Goal: Information Seeking & Learning: Learn about a topic

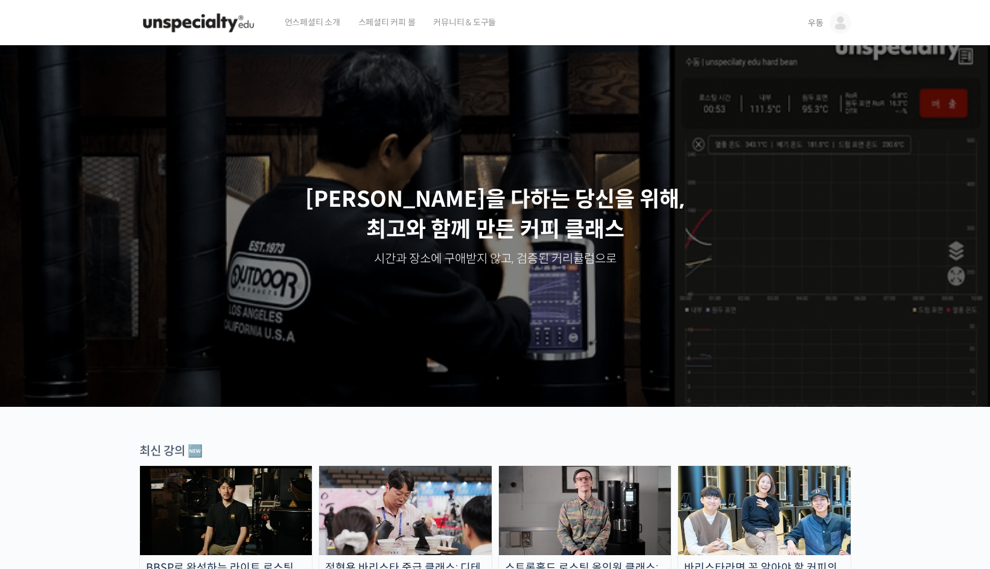
click at [828, 23] on link "우동" at bounding box center [829, 23] width 43 height 46
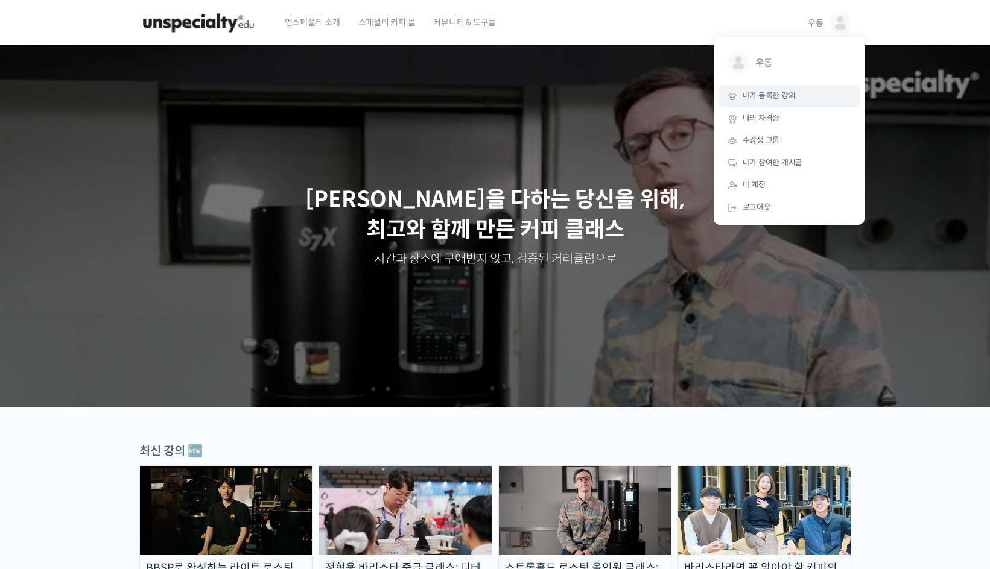
click at [796, 85] on link "내가 등록한 강의" at bounding box center [788, 96] width 141 height 22
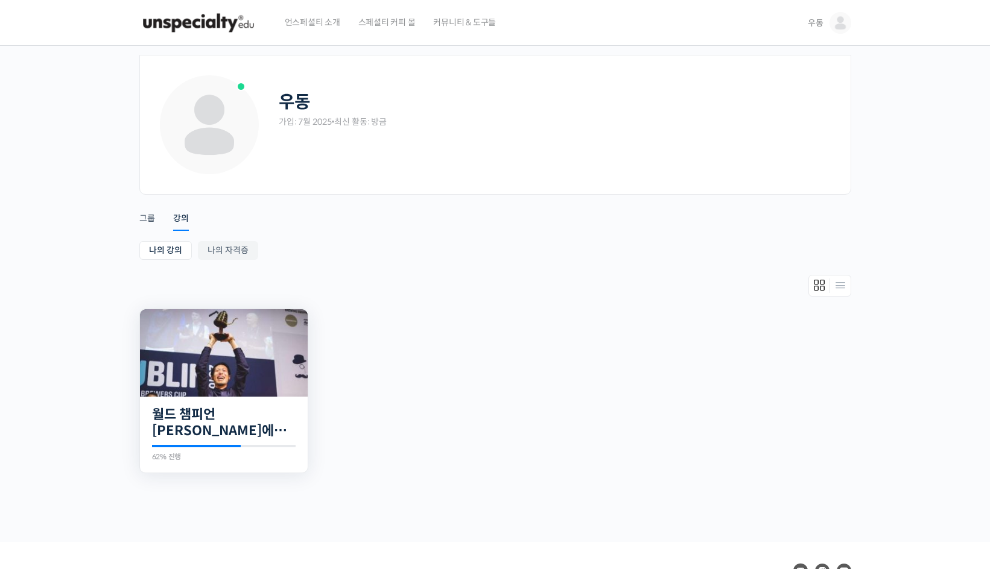
click at [270, 351] on img at bounding box center [224, 352] width 168 height 87
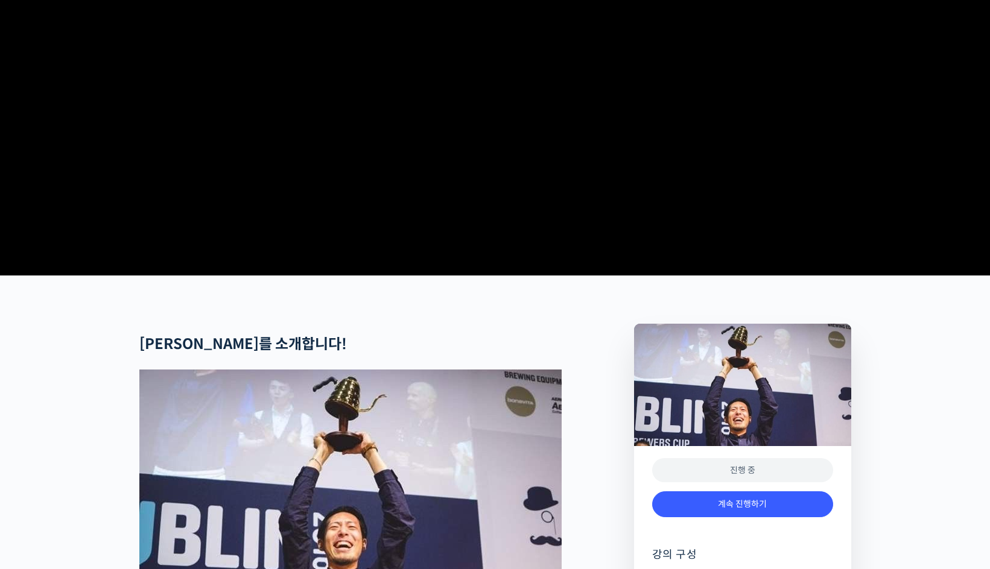
scroll to position [241, 0]
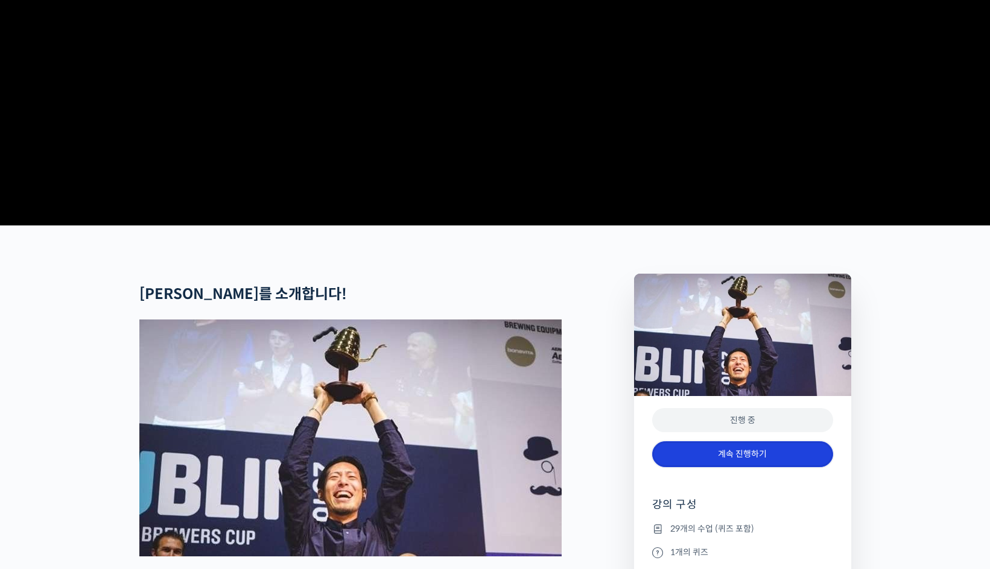
click at [741, 468] on link "계속 진행하기" at bounding box center [742, 455] width 181 height 26
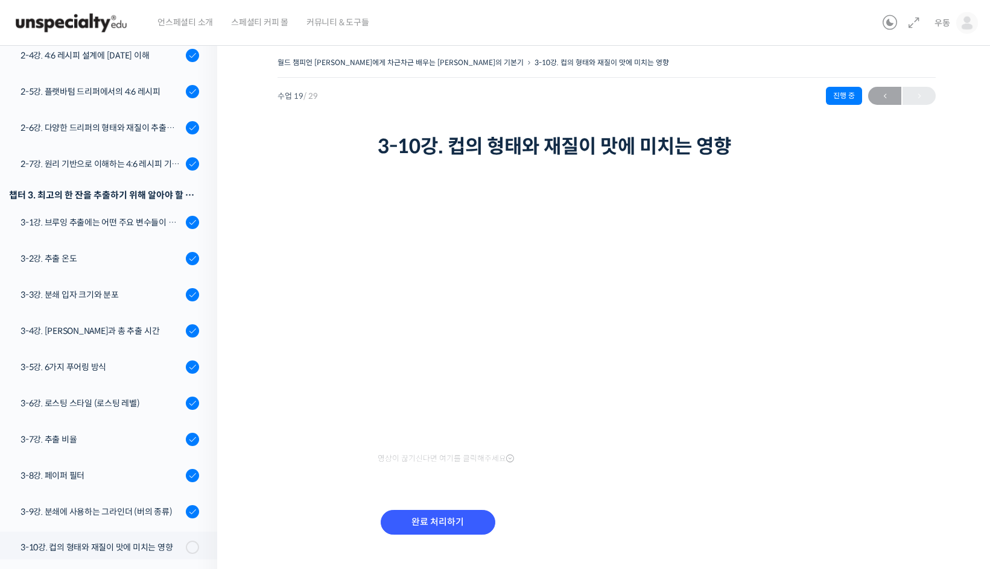
scroll to position [422, 0]
click at [106, 188] on div "챕터 3. 최고의 한 잔을 추출하기 위해 알아야 할 응용 변수들" at bounding box center [104, 196] width 190 height 16
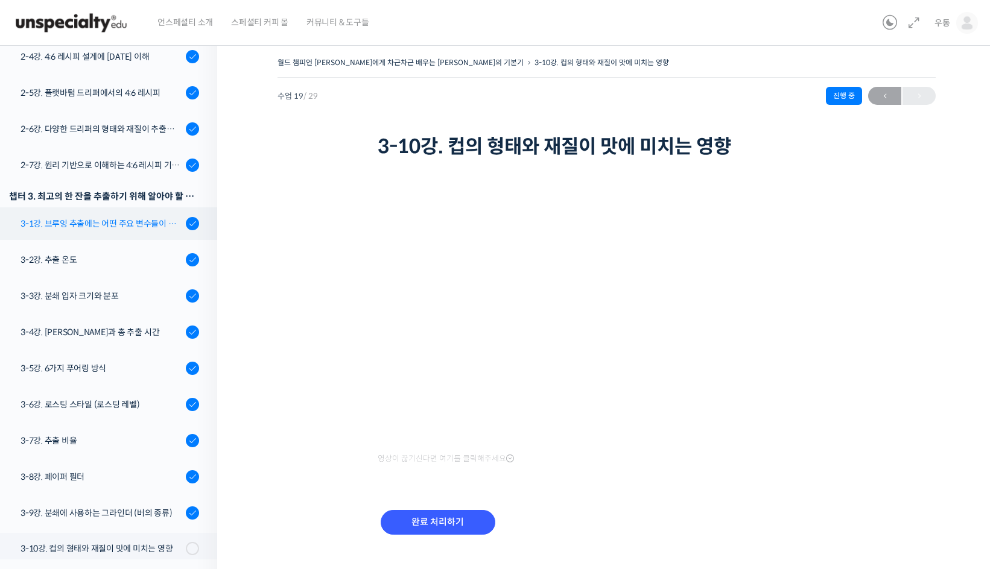
click at [106, 217] on div "3-1강. 브루잉 추출에는 어떤 주요 변수들이 있는가" at bounding box center [102, 223] width 162 height 13
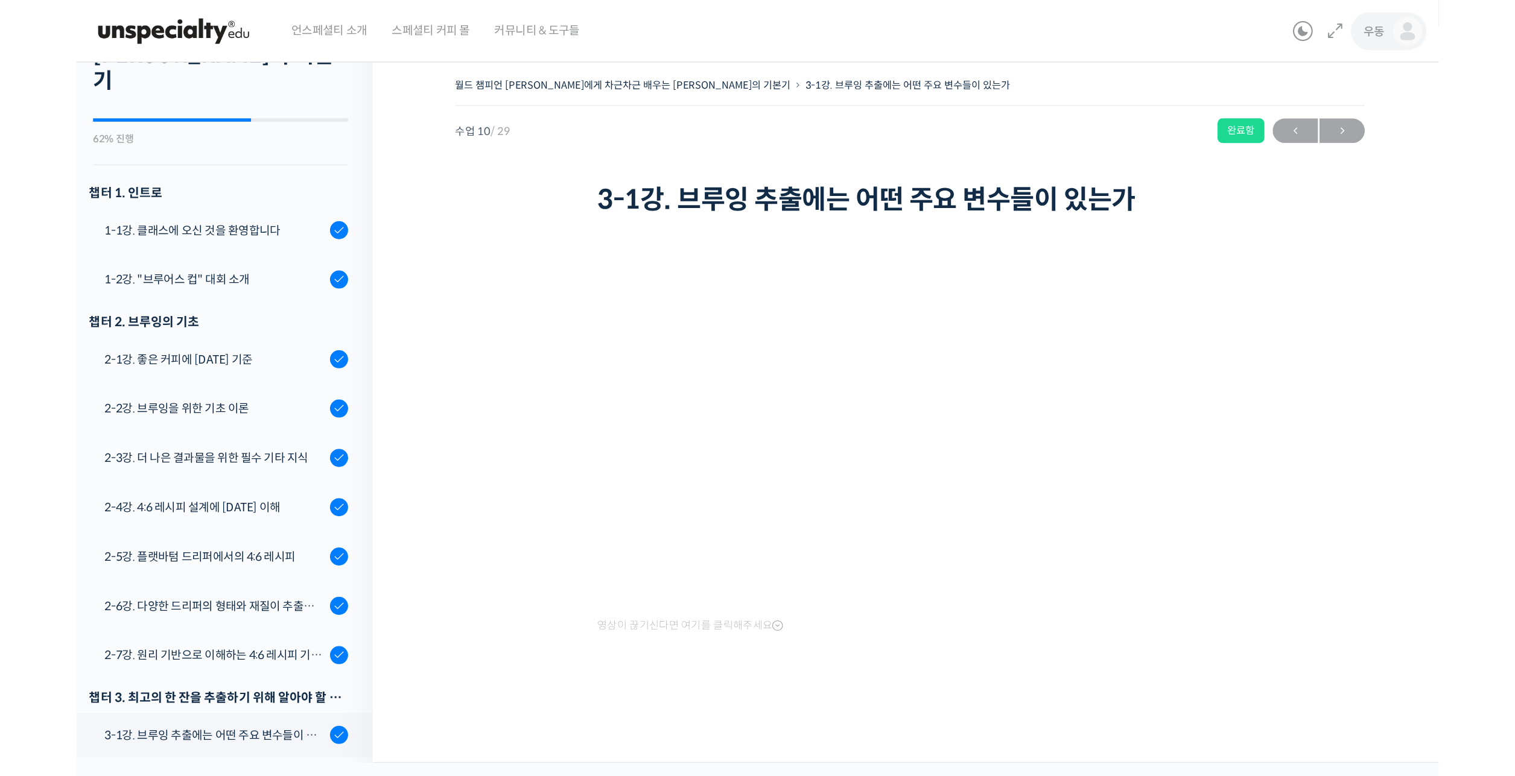
scroll to position [102, 0]
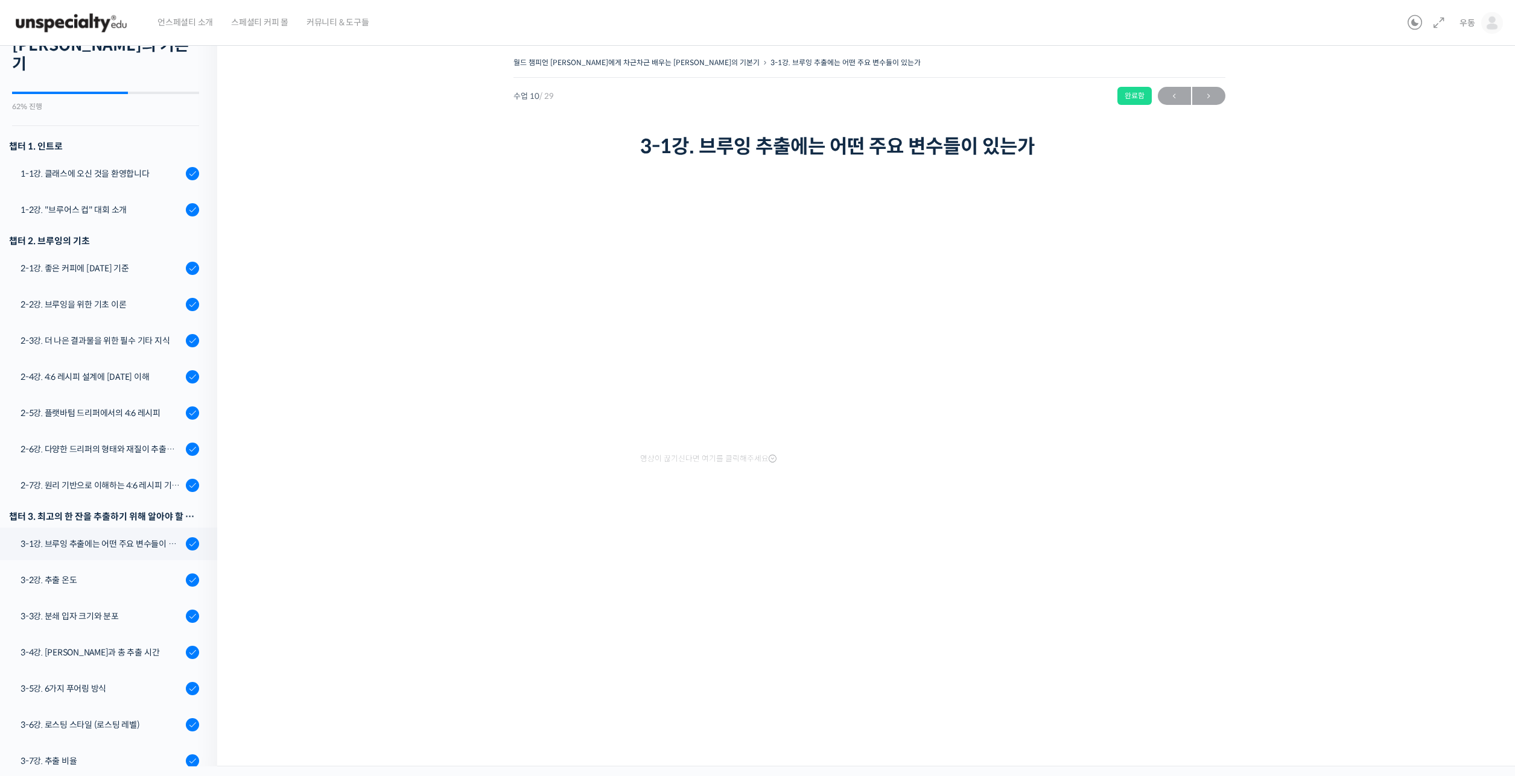
click at [47, 34] on img at bounding box center [71, 23] width 118 height 36
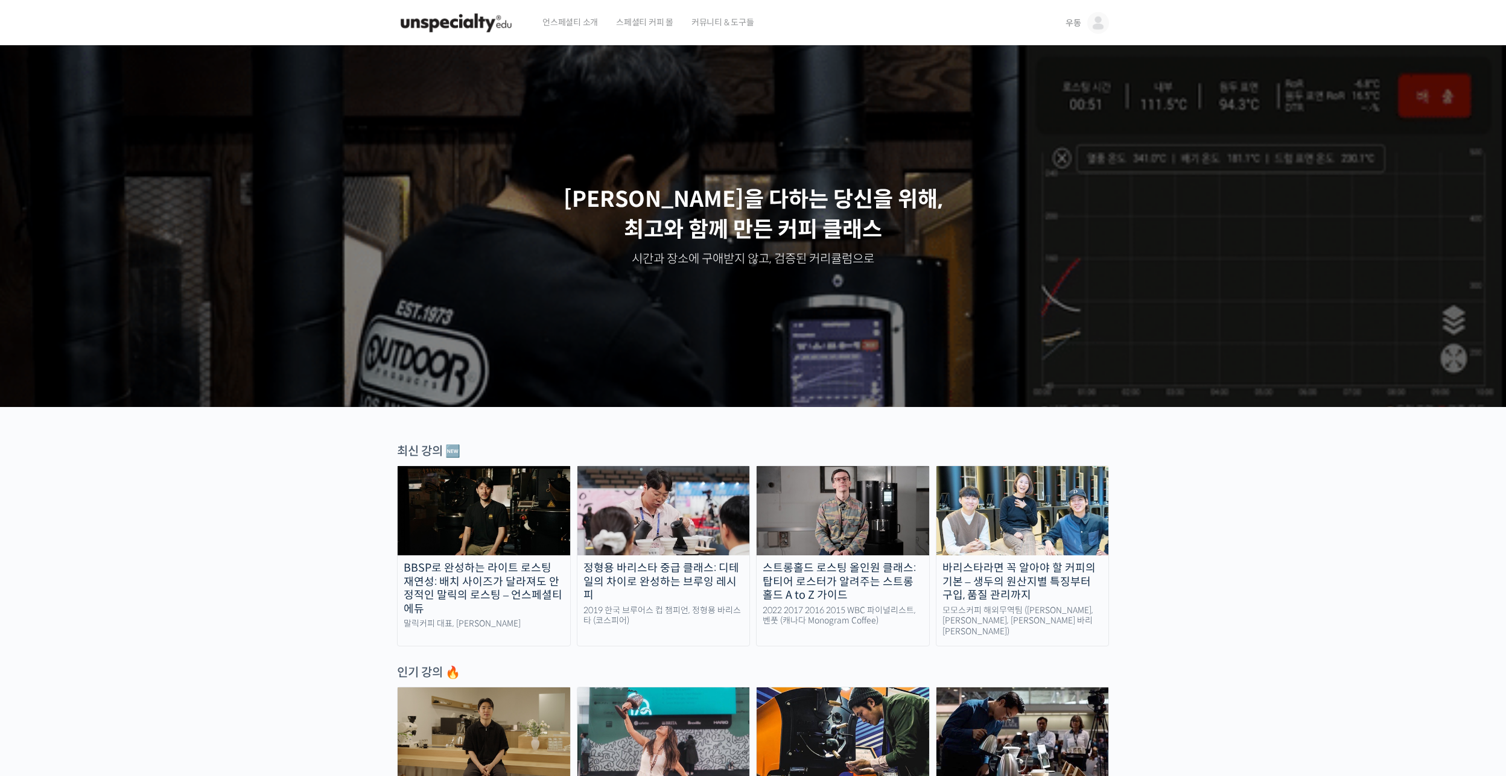
click at [1085, 24] on link "우동" at bounding box center [1086, 23] width 43 height 46
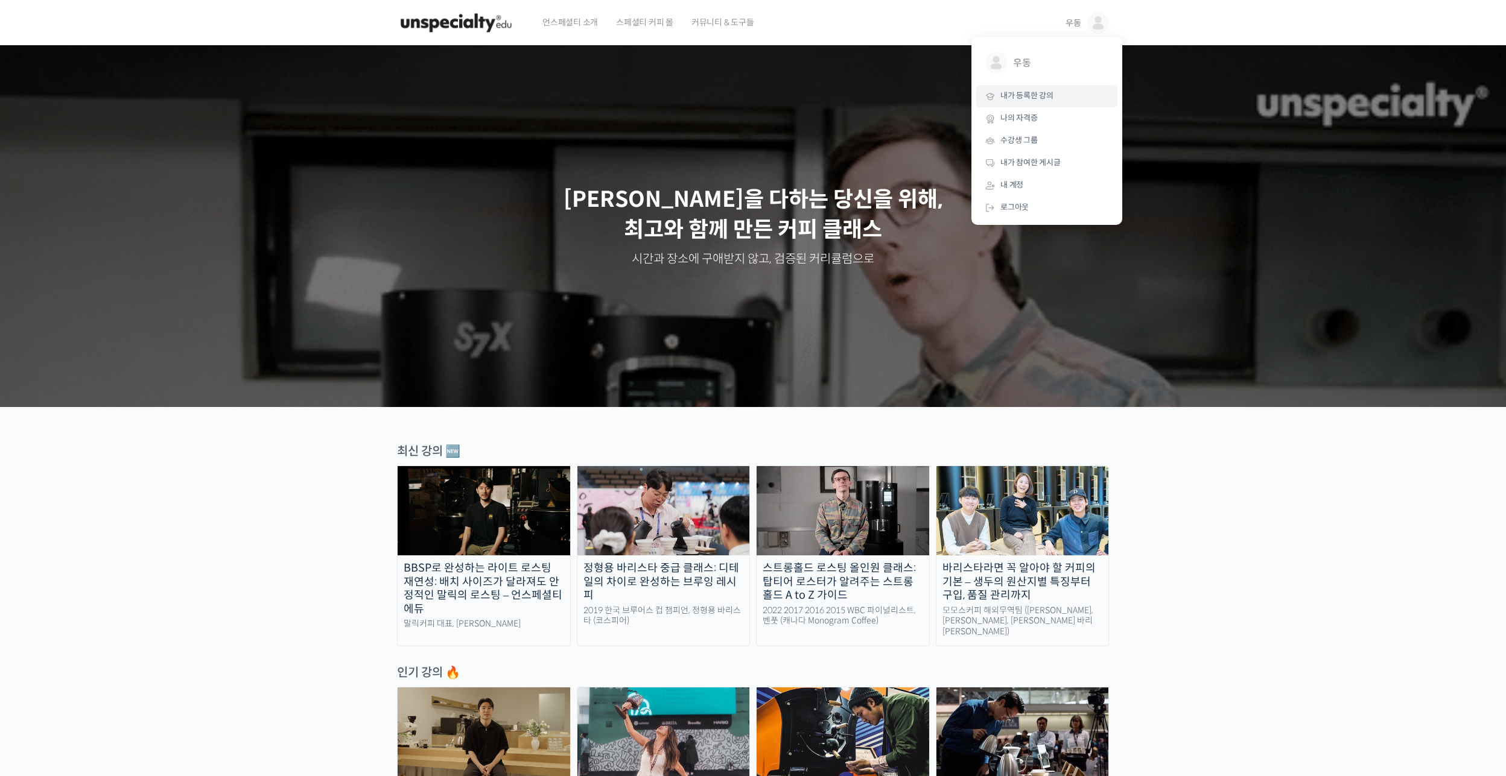
click at [1053, 90] on link "내가 등록한 강의" at bounding box center [1046, 96] width 141 height 22
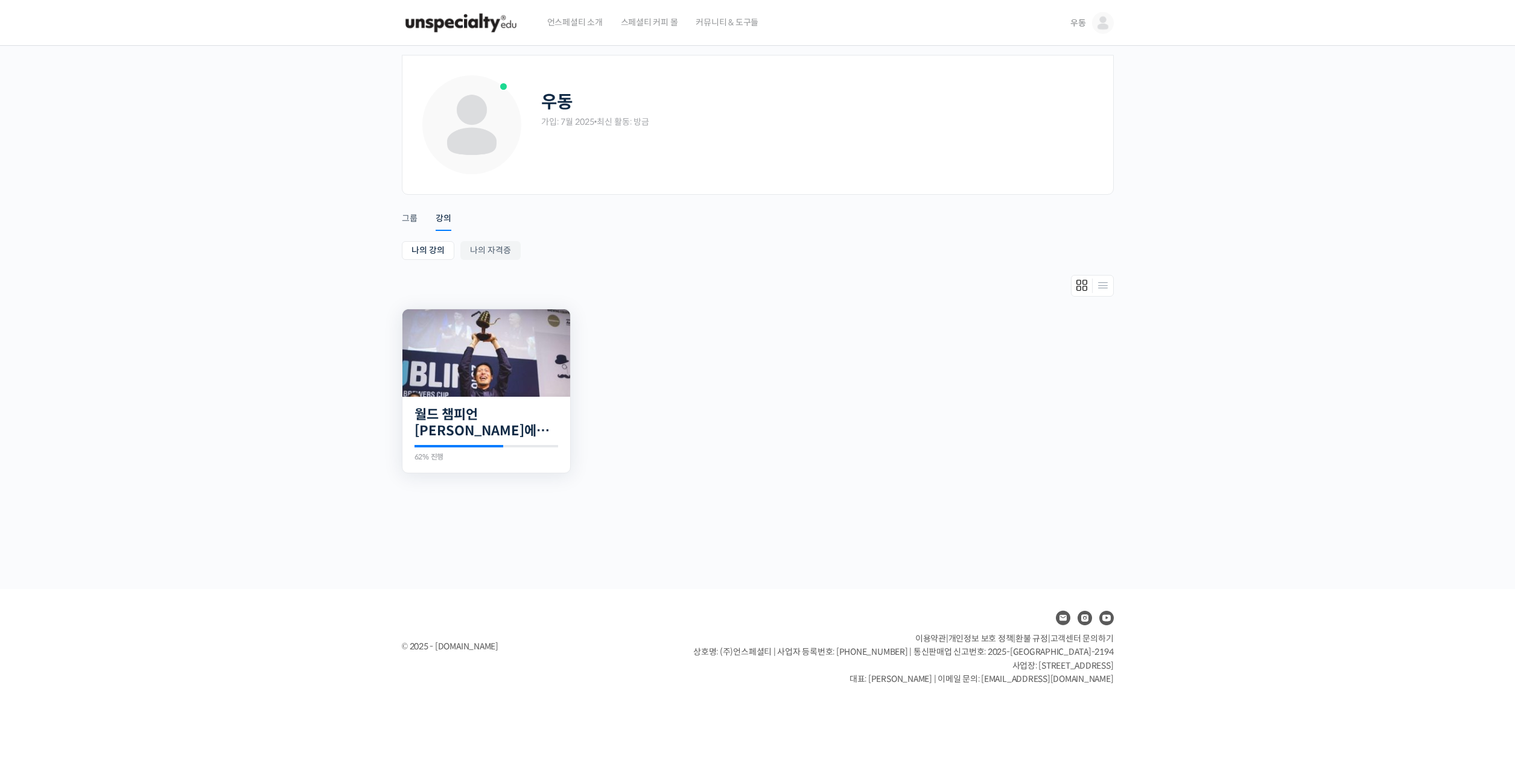
click at [466, 377] on img at bounding box center [486, 352] width 168 height 87
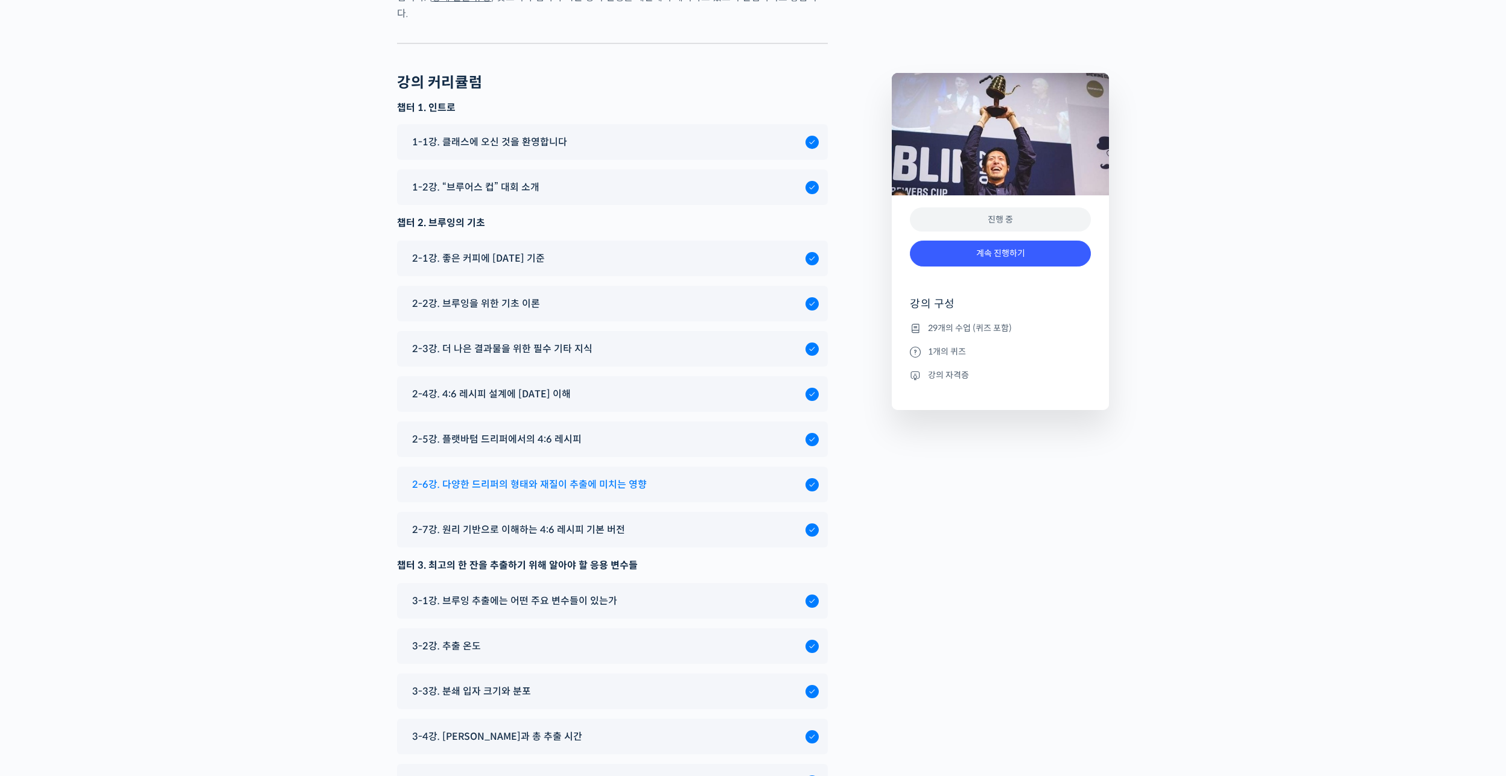
scroll to position [5067, 0]
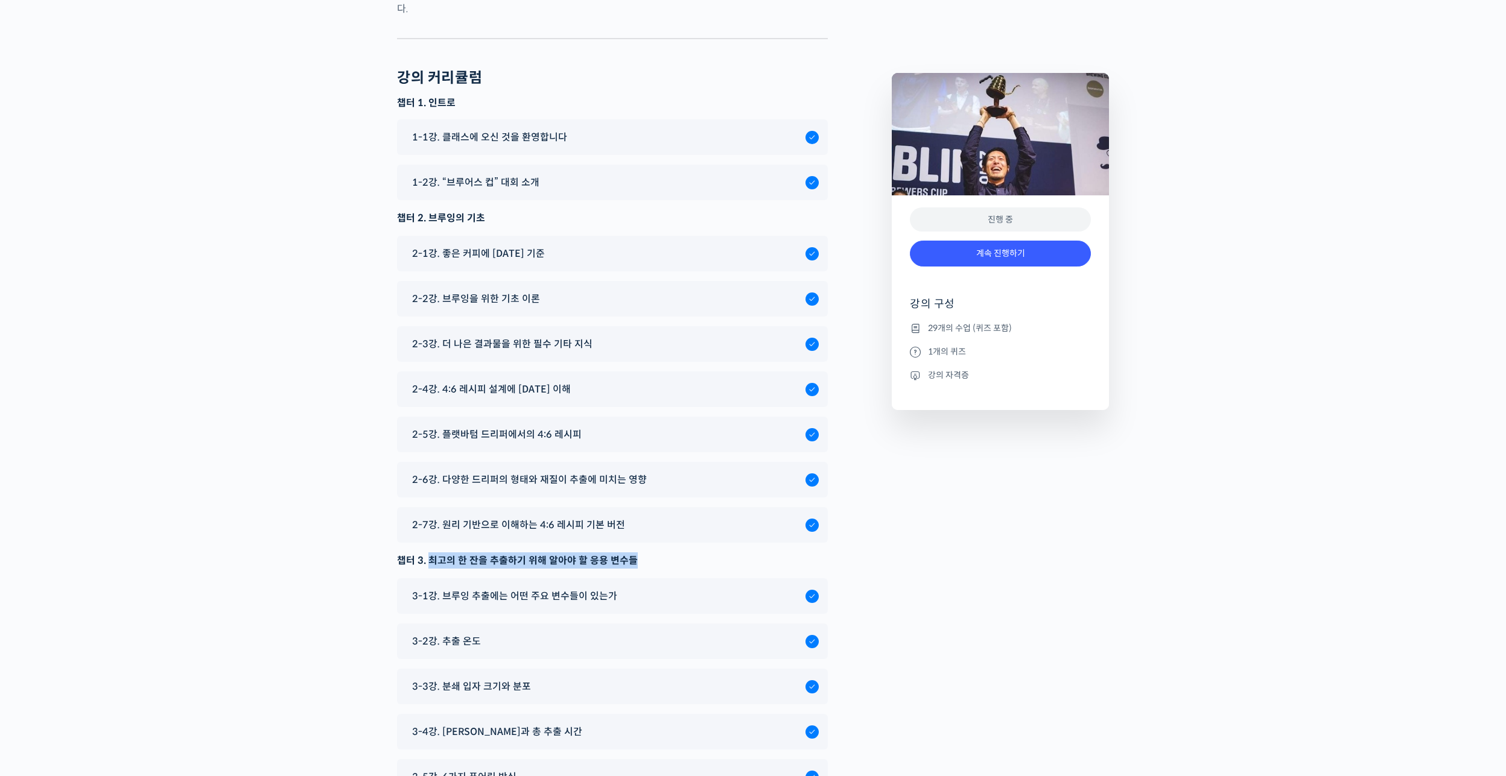
drag, startPoint x: 431, startPoint y: 539, endPoint x: 641, endPoint y: 536, distance: 210.6
click at [641, 553] on div "챕터 3. 최고의 한 잔을 추출하기 위해 알아야 할 응용 변수들" at bounding box center [612, 561] width 431 height 16
copy div "최고의 한 잔을 추출하기 위해 알아야 할 응용 변수들"
click at [419, 588] on span "3-1강. 브루잉 추출에는 어떤 주요 변수들이 있는가" at bounding box center [514, 596] width 205 height 16
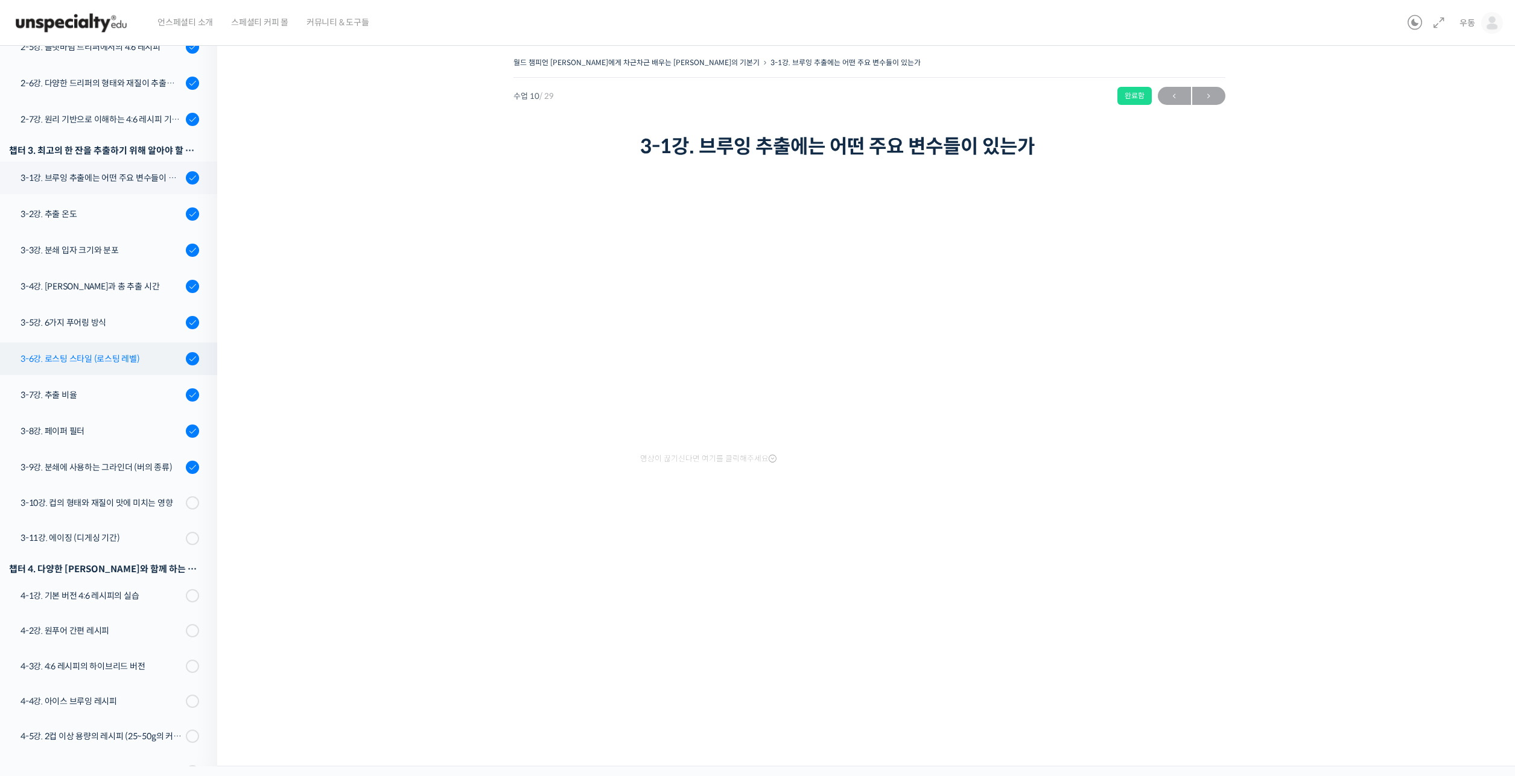
scroll to position [464, 0]
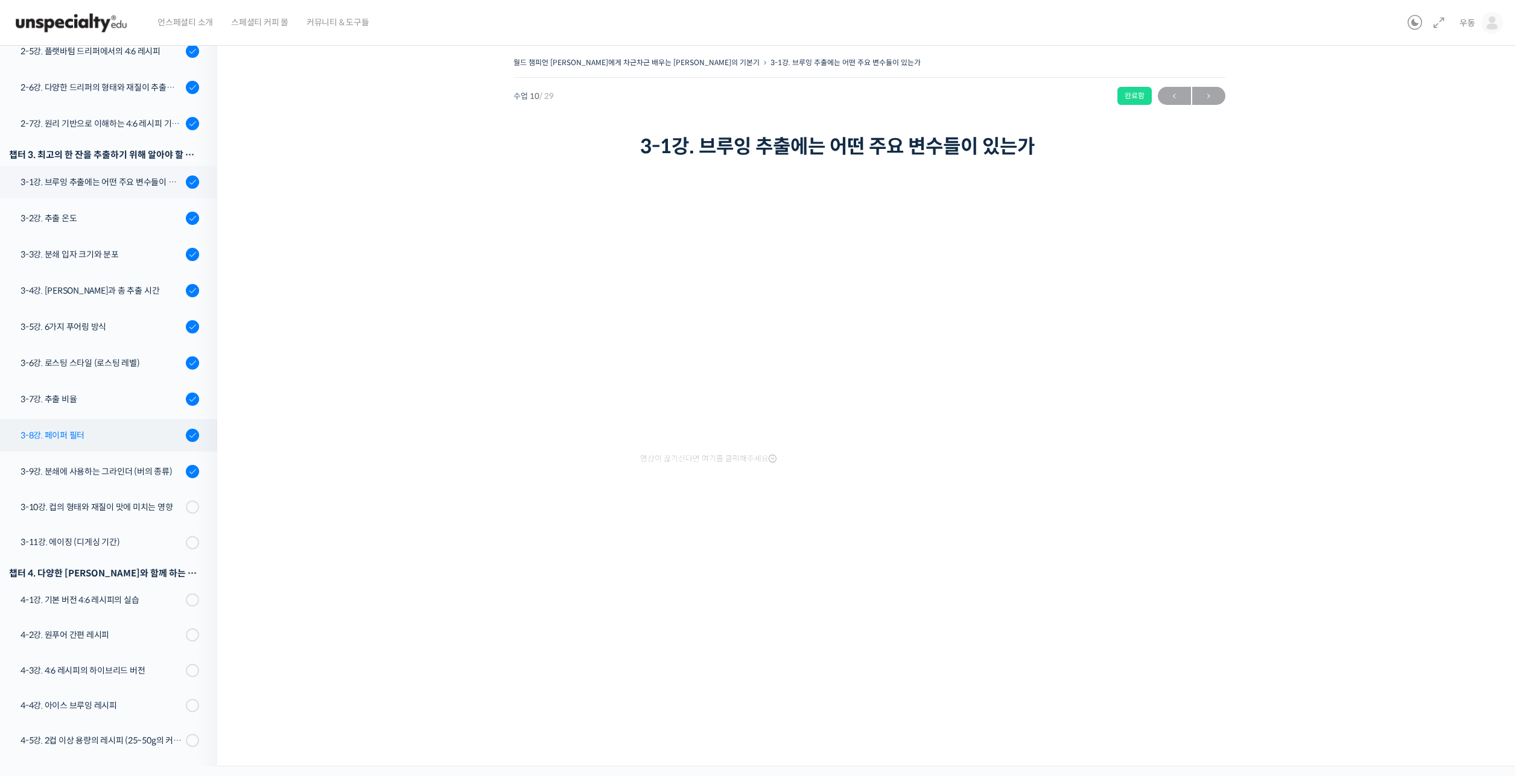
click at [92, 429] on div "3-8강. 페이퍼 필터" at bounding box center [102, 435] width 162 height 13
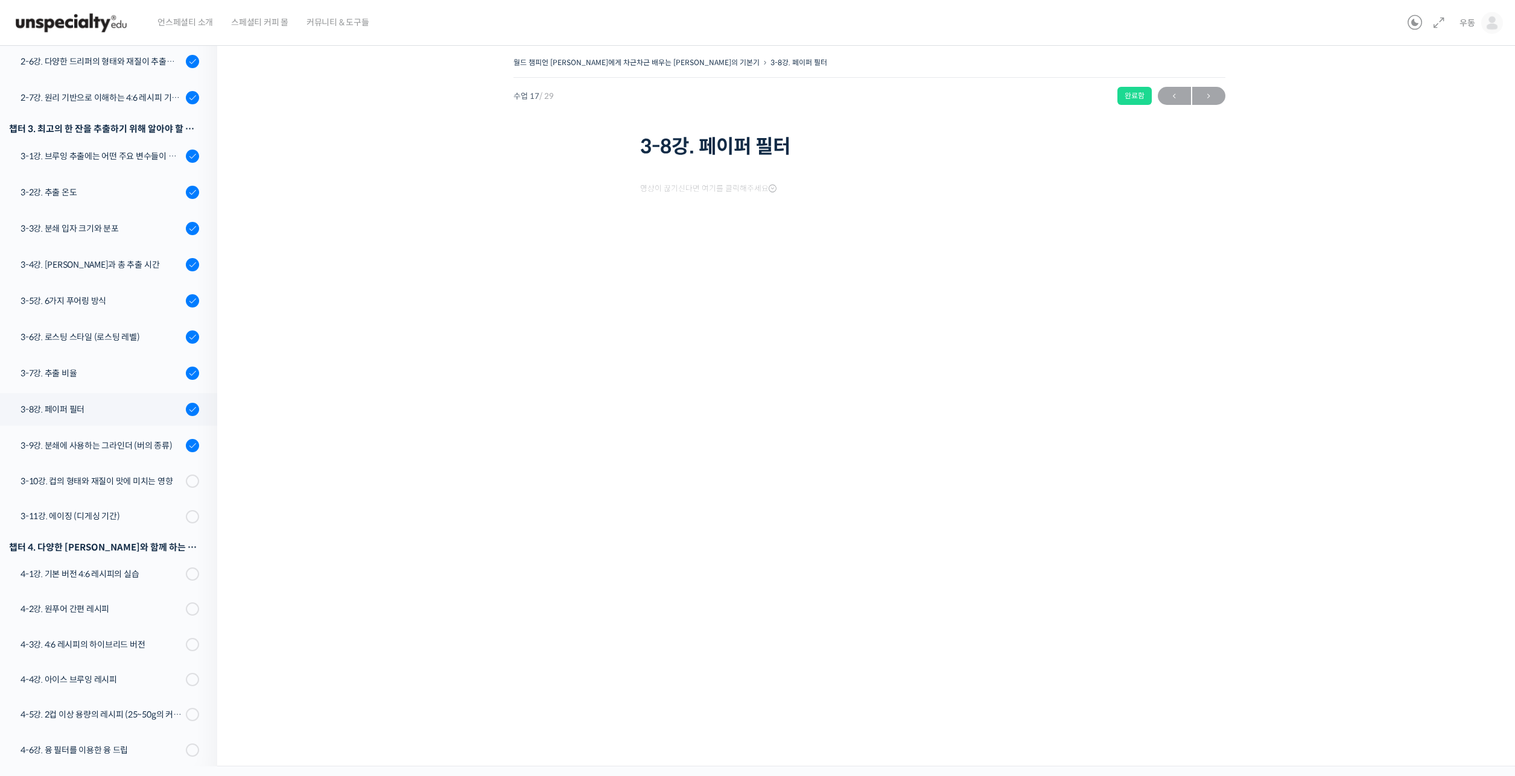
scroll to position [589, 0]
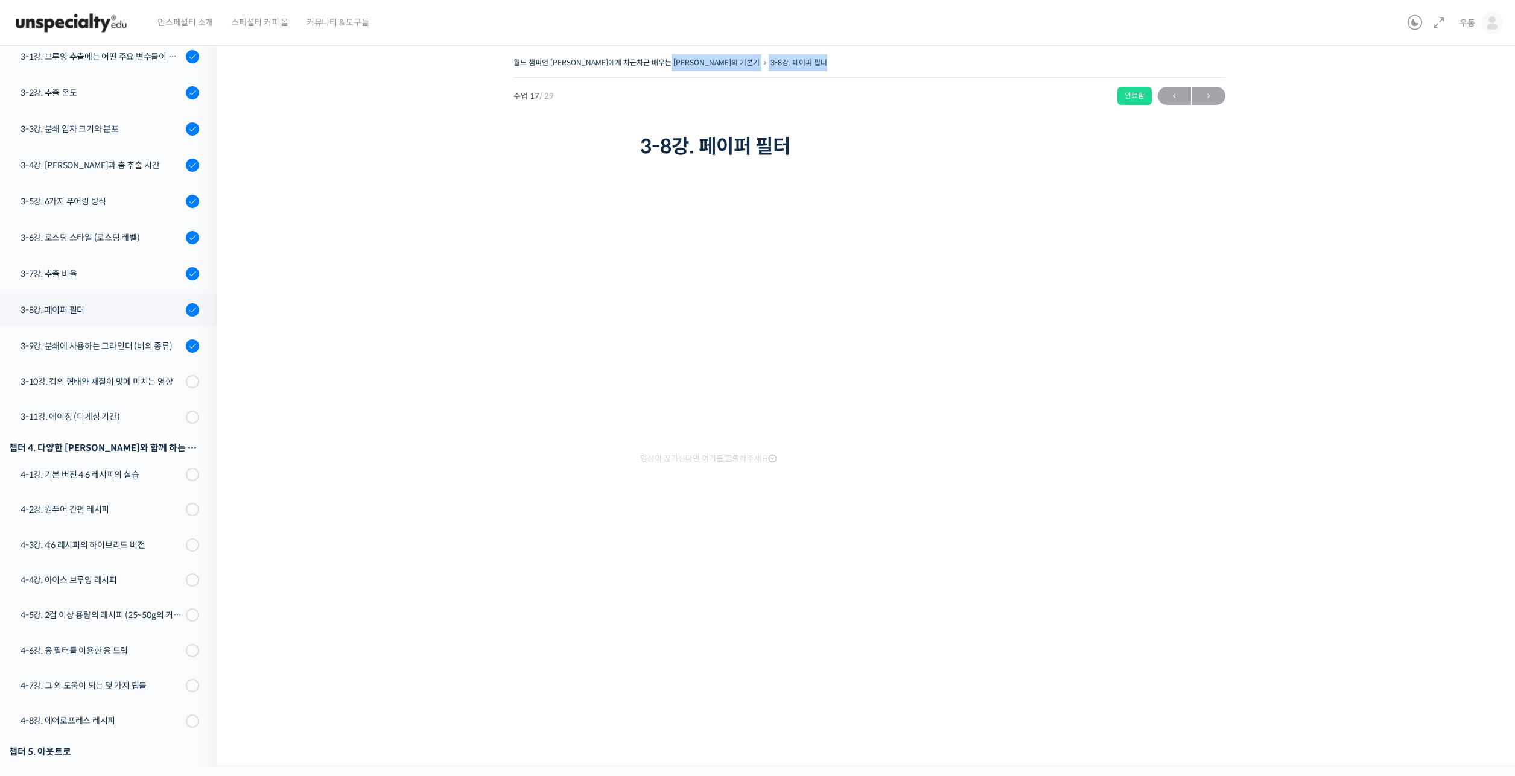
drag, startPoint x: 808, startPoint y: 52, endPoint x: 685, endPoint y: 52, distance: 123.7
click at [683, 52] on div "월드 챔피언 [PERSON_NAME]에게 차근차근 배우는 [PERSON_NAME]의 기본기 3-8강. 페이퍼 필터 완료함 수업 17 / 29 …" at bounding box center [869, 401] width 1304 height 731
